Goal: Task Accomplishment & Management: Manage account settings

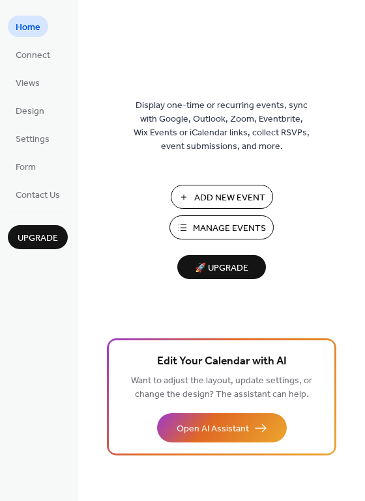
click at [221, 225] on span "Manage Events" at bounding box center [229, 229] width 73 height 14
click at [35, 107] on span "Design" at bounding box center [30, 112] width 29 height 14
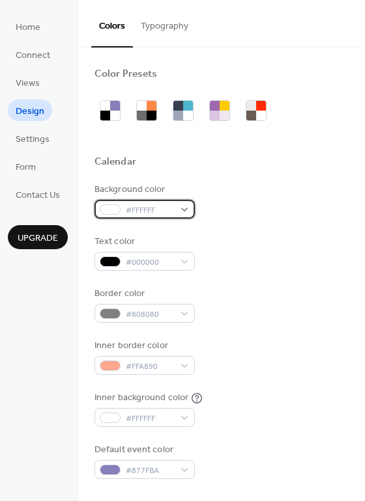
click at [163, 207] on span "#FFFFFF" at bounding box center [150, 211] width 48 height 14
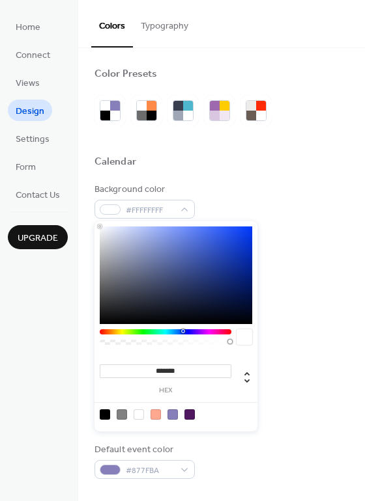
click at [182, 331] on div at bounding box center [166, 332] width 132 height 5
click at [203, 331] on div at bounding box center [166, 332] width 132 height 5
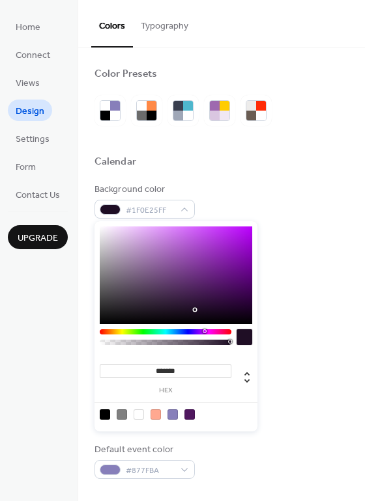
click at [193, 310] on div at bounding box center [176, 276] width 152 height 98
click at [212, 272] on div at bounding box center [176, 276] width 152 height 98
click at [229, 285] on div at bounding box center [176, 276] width 152 height 98
type input "*******"
click at [206, 279] on div at bounding box center [176, 276] width 152 height 98
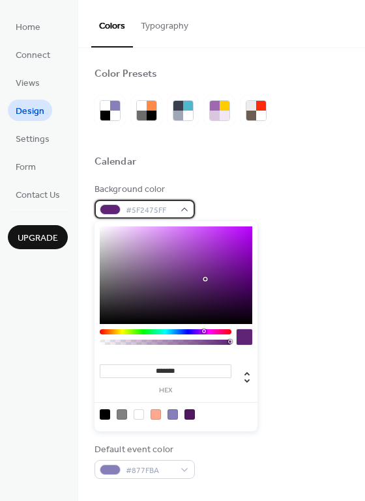
click at [180, 207] on div "#5F2475FF" at bounding box center [144, 209] width 100 height 19
click at [181, 207] on div "#5F2475FF" at bounding box center [144, 209] width 100 height 19
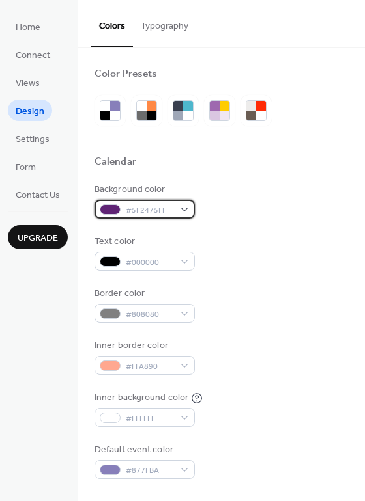
click at [181, 207] on div "#5F2475FF" at bounding box center [144, 209] width 100 height 19
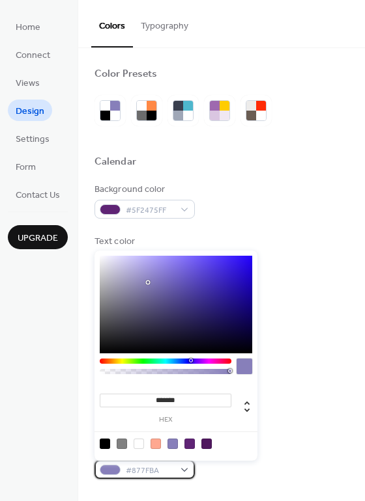
click at [169, 477] on span "#877FBA" at bounding box center [150, 471] width 48 height 14
click at [212, 223] on div "Background color #5F2475FF Text color #000000 Border color #808080 Inner border…" at bounding box center [221, 331] width 254 height 296
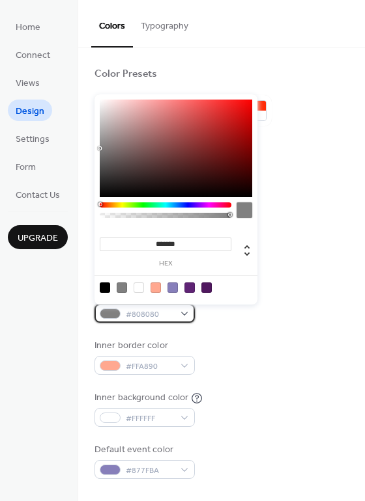
click at [183, 311] on div "#808080" at bounding box center [144, 313] width 100 height 19
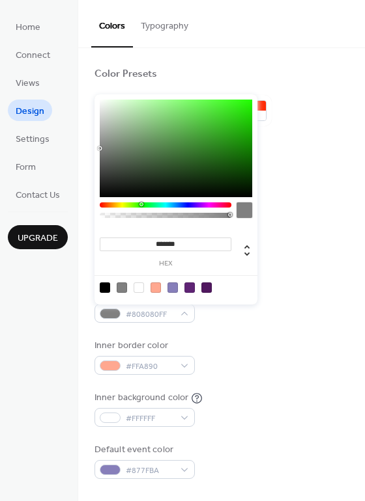
click at [141, 204] on div at bounding box center [166, 205] width 132 height 5
click at [229, 153] on div at bounding box center [176, 149] width 152 height 98
type input "*******"
click at [229, 129] on div at bounding box center [176, 149] width 152 height 98
click at [260, 318] on div "Border color #2FB31BFF" at bounding box center [221, 305] width 254 height 36
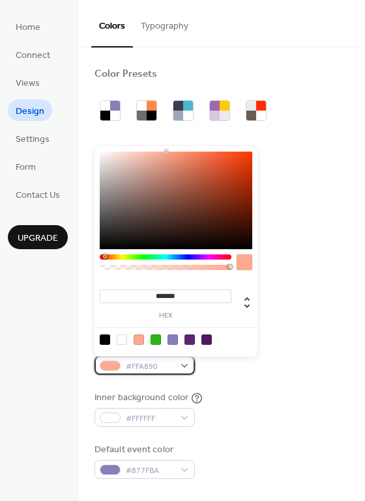
click at [172, 363] on span "#FFA890" at bounding box center [150, 367] width 48 height 14
click at [144, 255] on div at bounding box center [166, 257] width 132 height 5
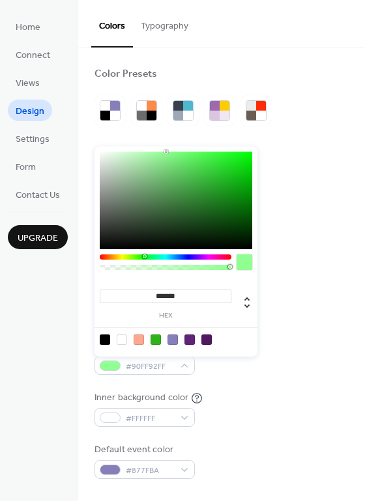
click at [226, 206] on div at bounding box center [176, 201] width 152 height 98
click at [257, 193] on div "******* hex" at bounding box center [175, 252] width 163 height 210
type input "*******"
click at [244, 193] on div at bounding box center [176, 201] width 152 height 98
click at [284, 333] on div "Background color #5F2475FF Text color #000000 Border color #2FB31BFF Inner bord…" at bounding box center [221, 331] width 254 height 296
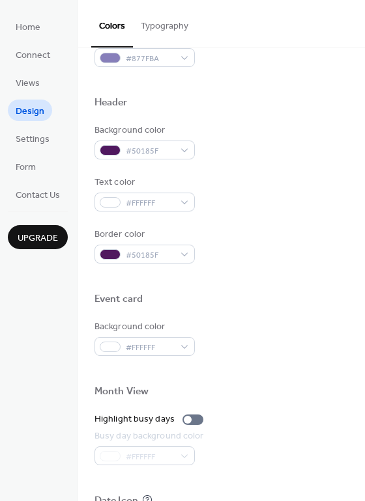
scroll to position [415, 0]
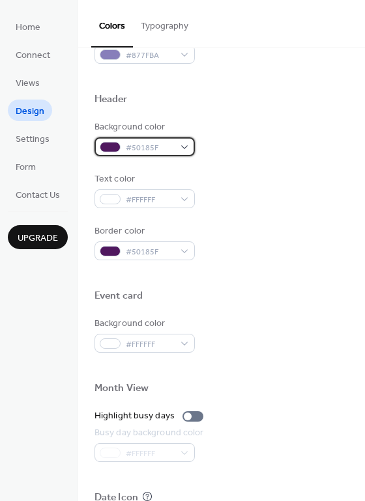
click at [176, 147] on div "#50185F" at bounding box center [144, 146] width 100 height 19
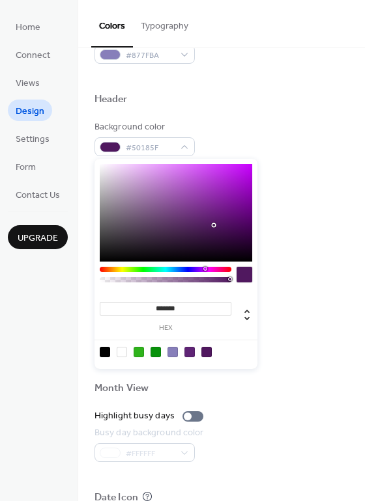
click at [233, 214] on div at bounding box center [176, 213] width 152 height 98
click at [234, 216] on div at bounding box center [235, 217] width 3 height 3
click at [223, 227] on div at bounding box center [176, 213] width 152 height 98
click at [235, 225] on div at bounding box center [176, 213] width 152 height 98
click at [219, 221] on div at bounding box center [176, 213] width 152 height 98
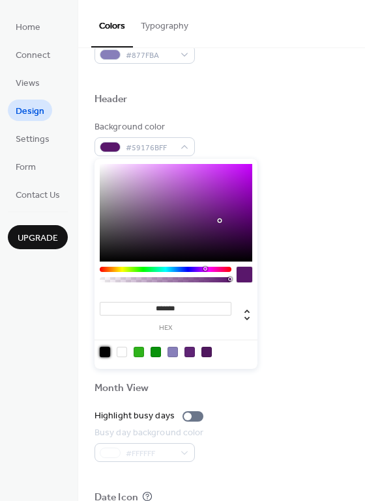
click at [108, 350] on div at bounding box center [105, 352] width 10 height 10
type input "*******"
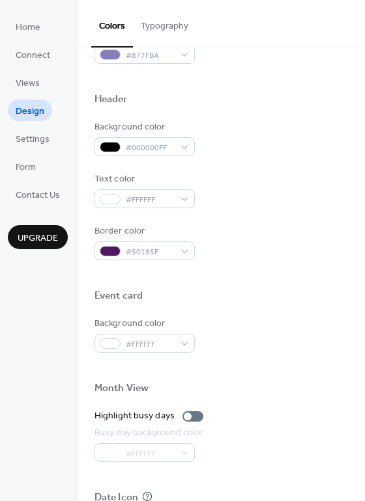
click at [308, 149] on div "Background color #000000FF" at bounding box center [221, 138] width 254 height 36
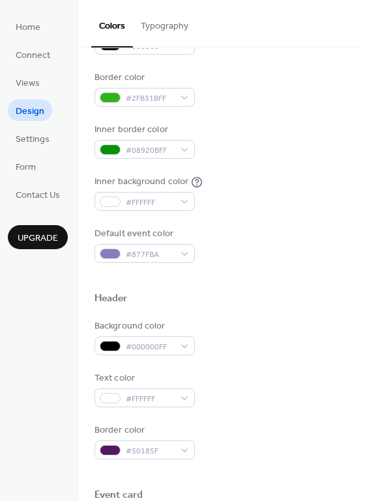
scroll to position [0, 0]
